Goal: Task Accomplishment & Management: Complete application form

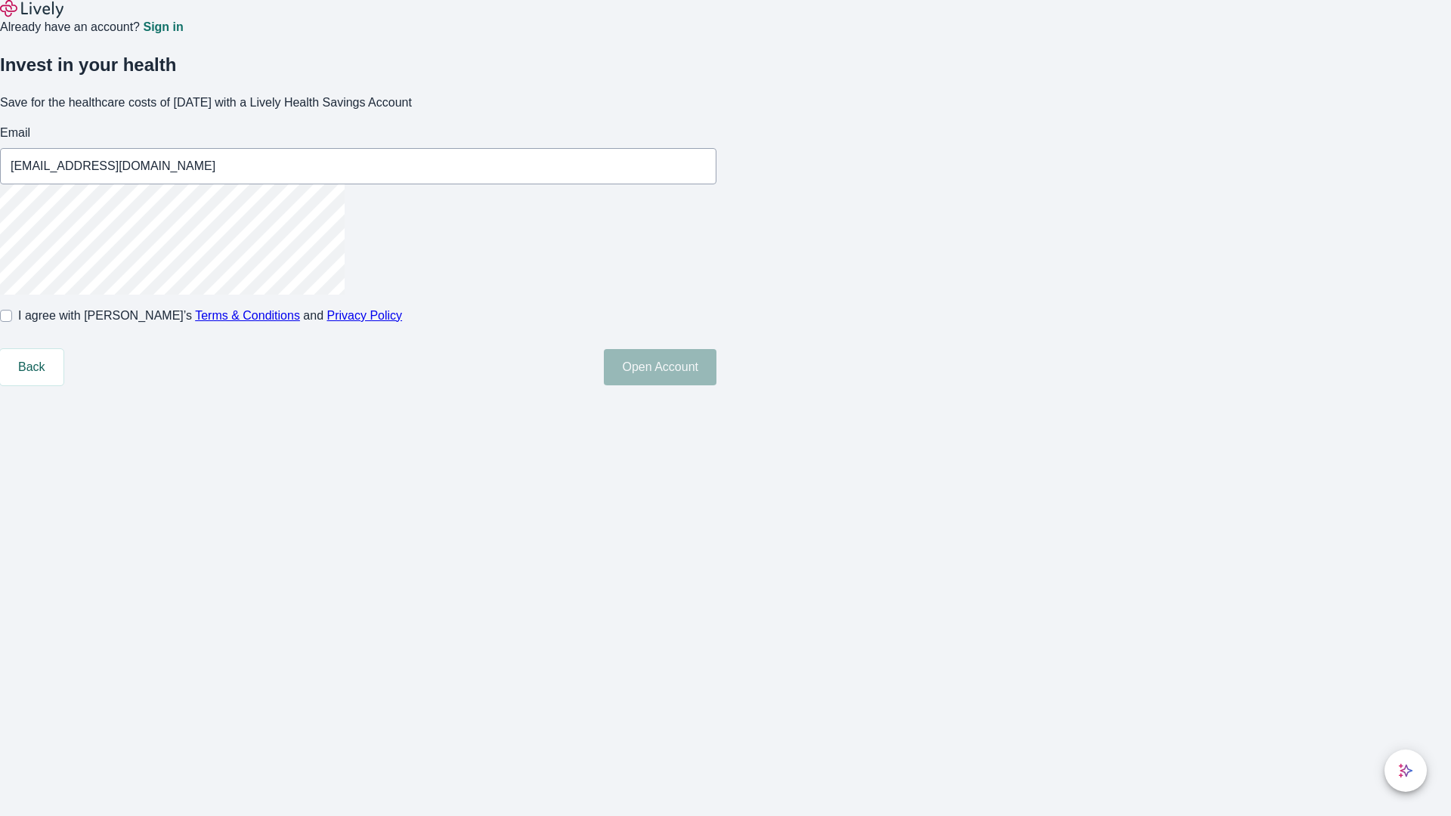
click at [12, 322] on input "I agree with Lively’s Terms & Conditions and Privacy Policy" at bounding box center [6, 316] width 12 height 12
checkbox input "true"
click at [717, 386] on button "Open Account" at bounding box center [660, 367] width 113 height 36
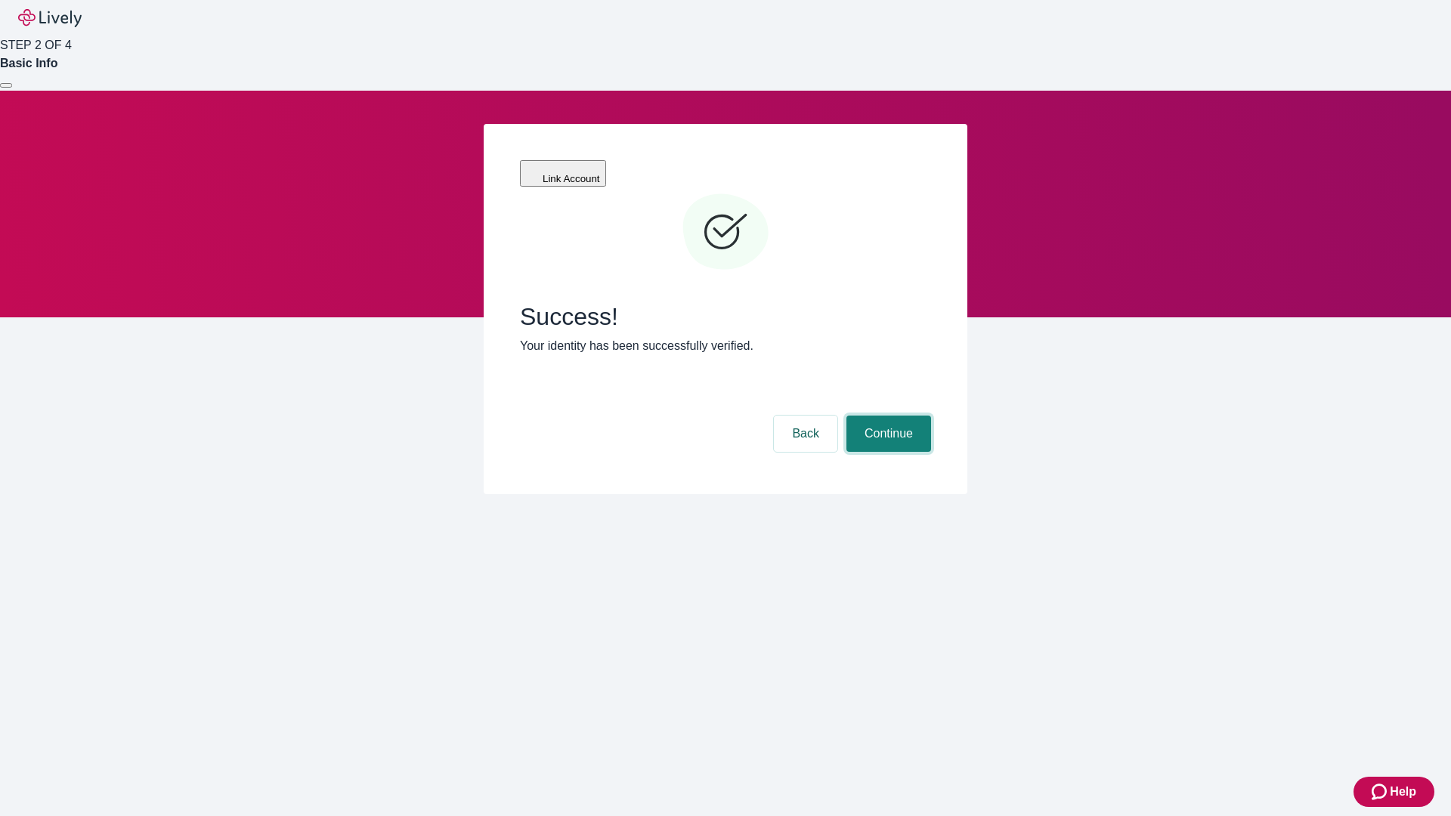
click at [887, 416] on button "Continue" at bounding box center [889, 434] width 85 height 36
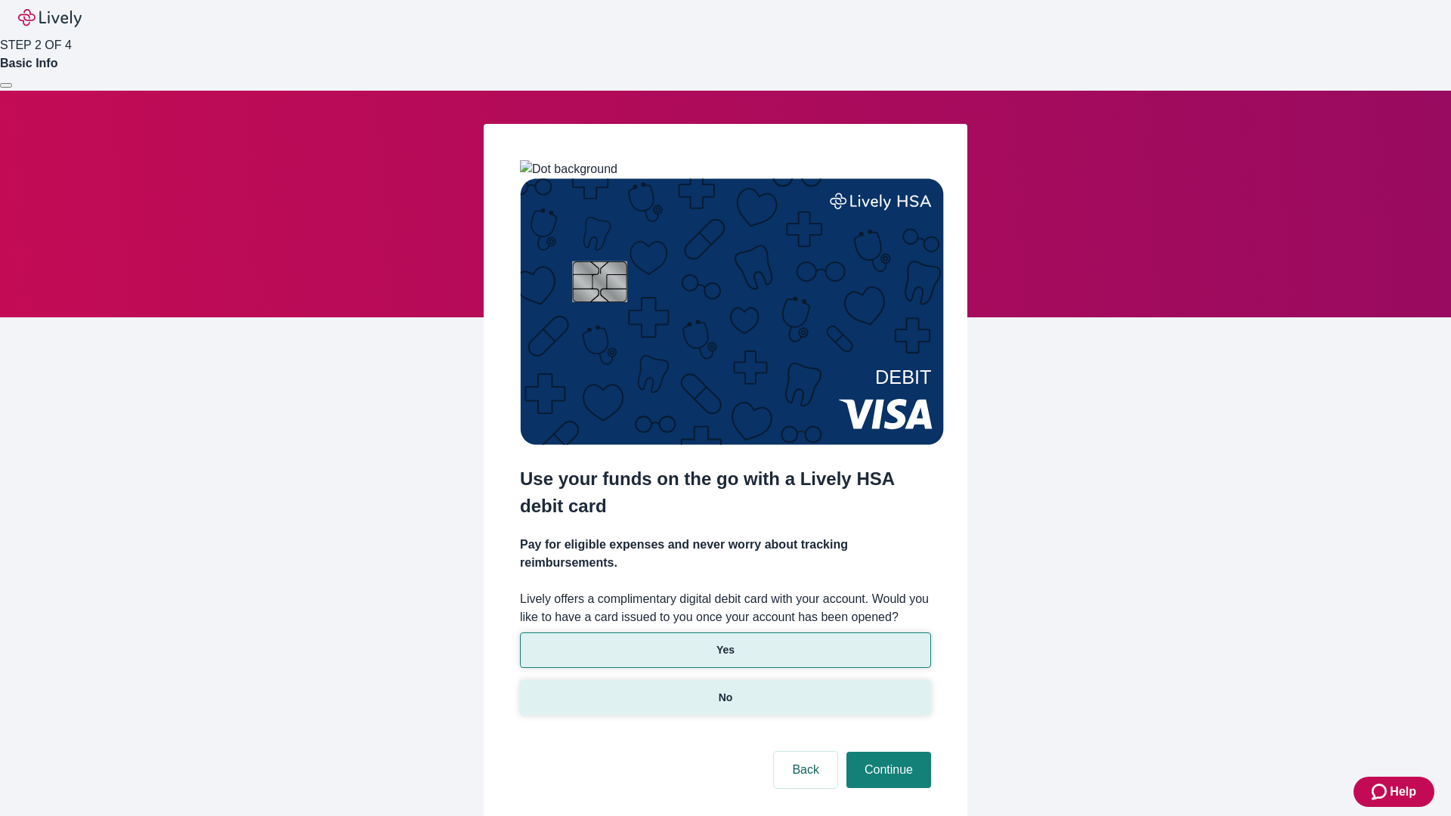
click at [725, 690] on p "No" at bounding box center [726, 698] width 14 height 16
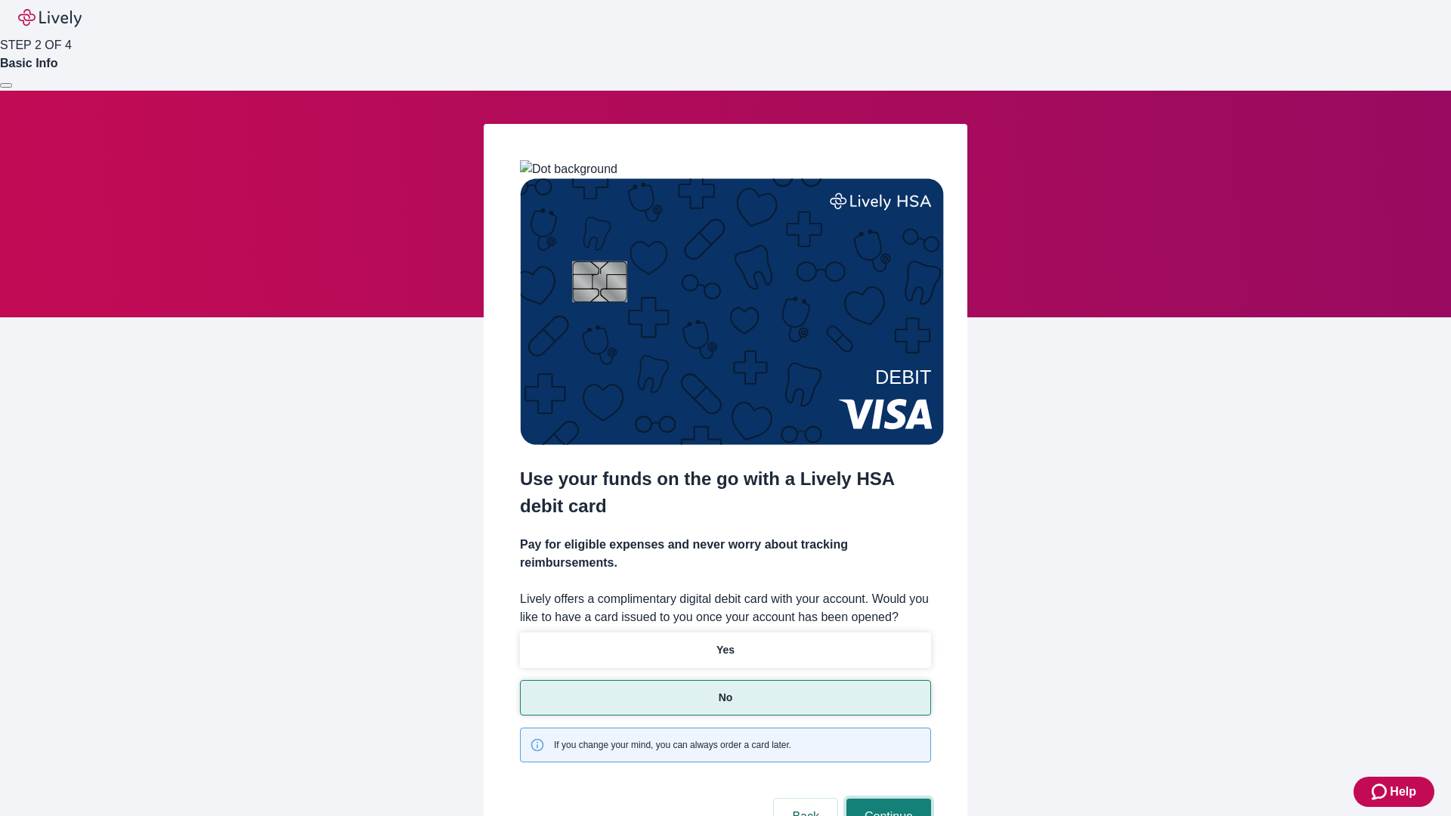
click at [887, 799] on button "Continue" at bounding box center [889, 817] width 85 height 36
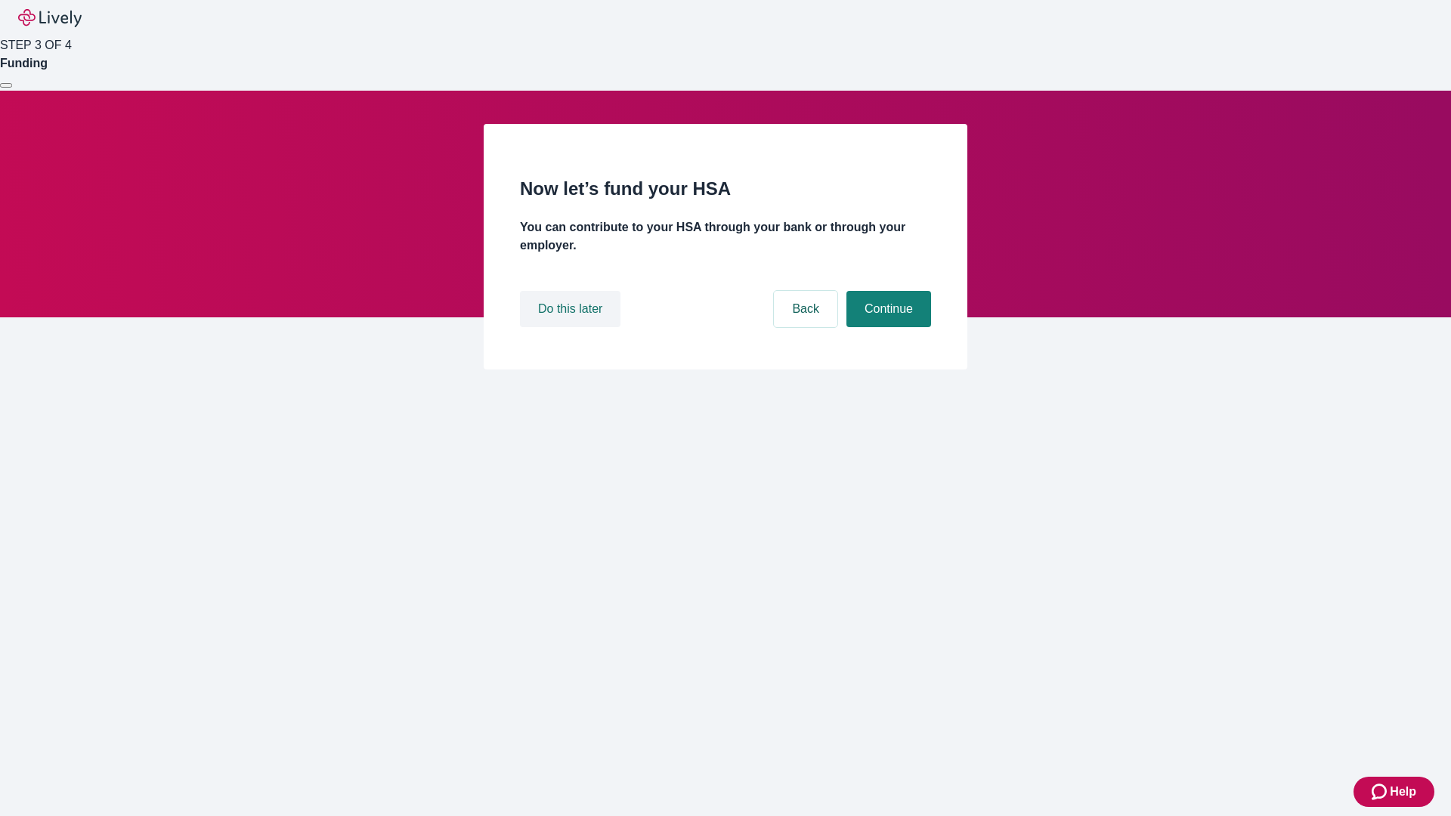
click at [572, 327] on button "Do this later" at bounding box center [570, 309] width 101 height 36
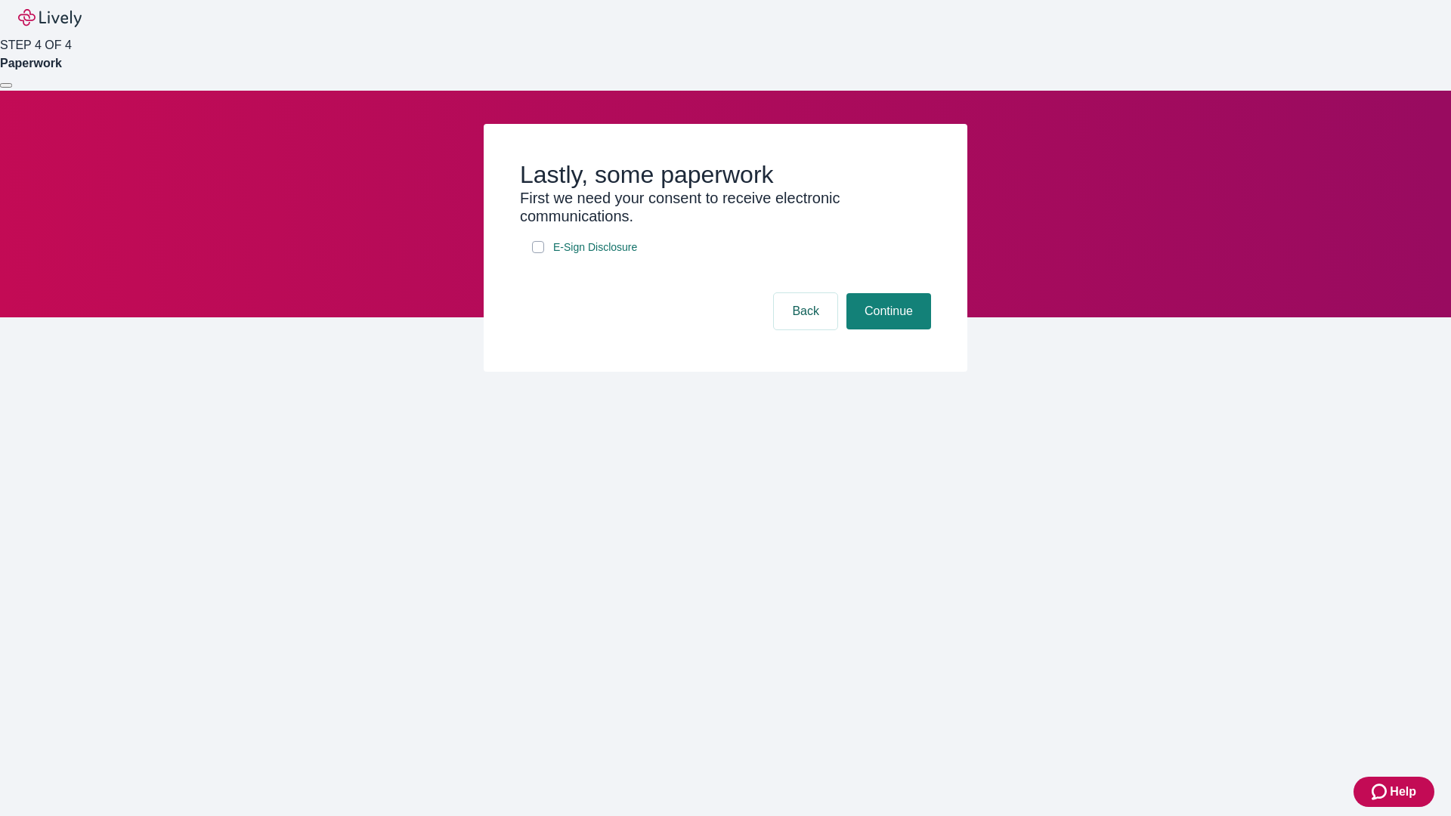
click at [538, 253] on input "E-Sign Disclosure" at bounding box center [538, 247] width 12 height 12
checkbox input "true"
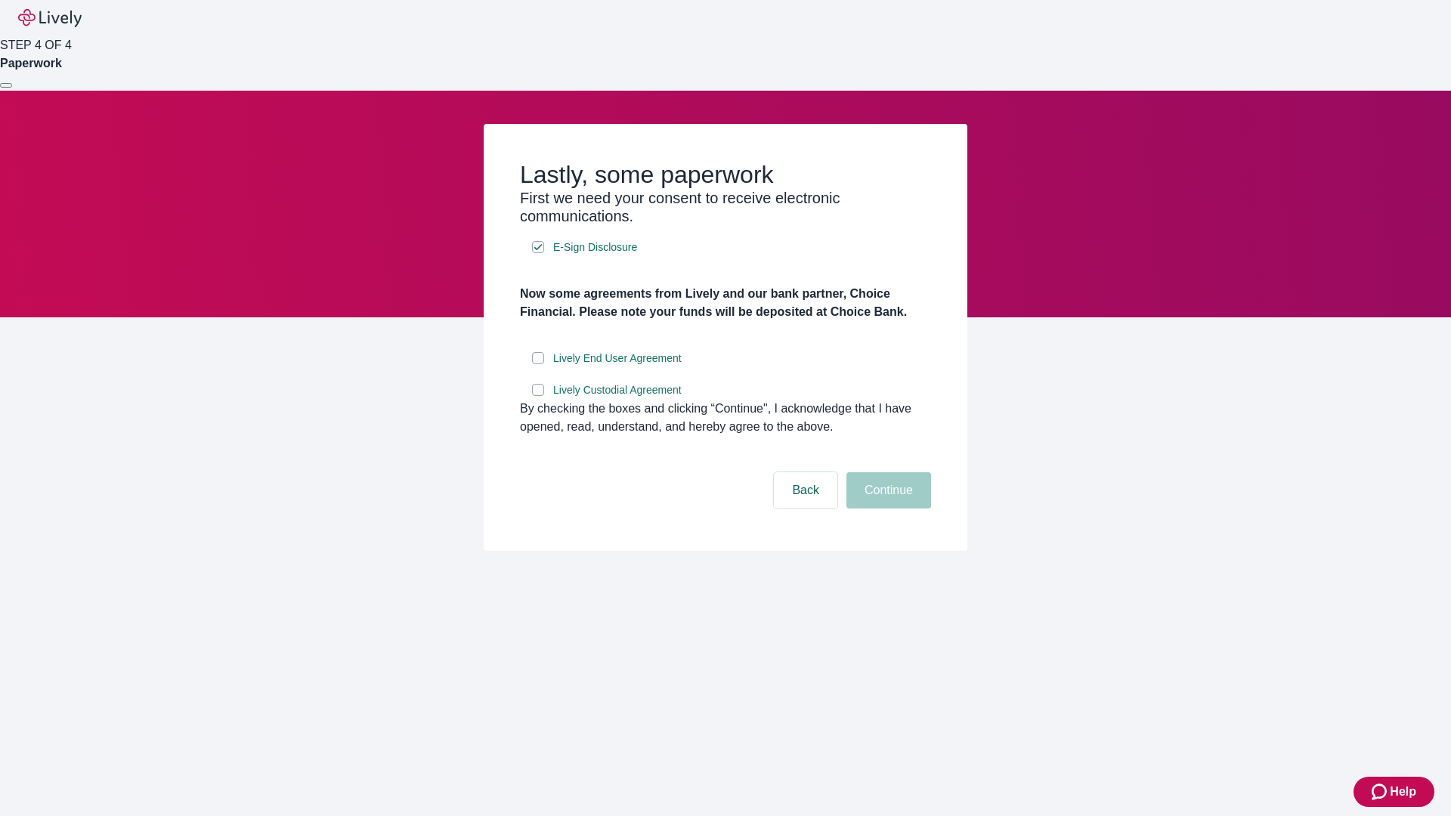
click at [538, 364] on input "Lively End User Agreement" at bounding box center [538, 358] width 12 height 12
checkbox input "true"
click at [538, 396] on input "Lively Custodial Agreement" at bounding box center [538, 390] width 12 height 12
checkbox input "true"
click at [887, 509] on button "Continue" at bounding box center [889, 490] width 85 height 36
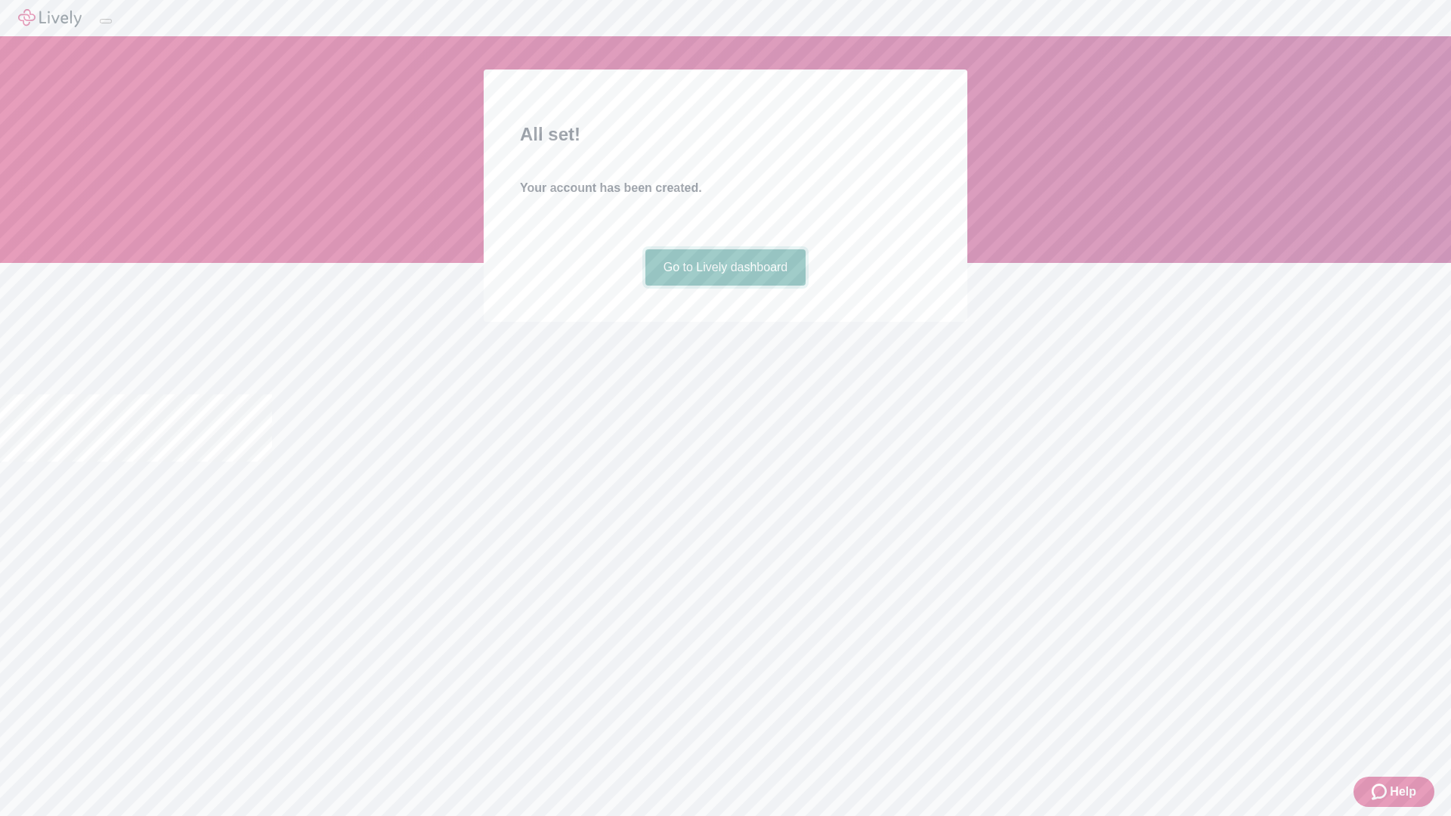
click at [725, 286] on link "Go to Lively dashboard" at bounding box center [726, 267] width 161 height 36
